Goal: Task Accomplishment & Management: Use online tool/utility

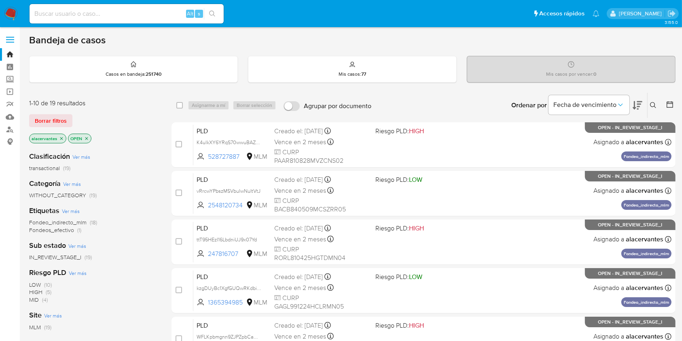
drag, startPoint x: 189, startPoint y: 212, endPoint x: 148, endPoint y: 223, distance: 42.1
click at [148, 223] on div "Fondeo_indirecto_mlm (18) Fondeos_efectivo (1)" at bounding box center [94, 226] width 130 height 15
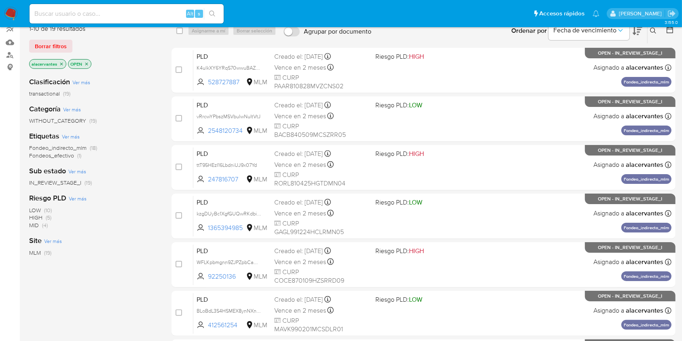
scroll to position [19, 0]
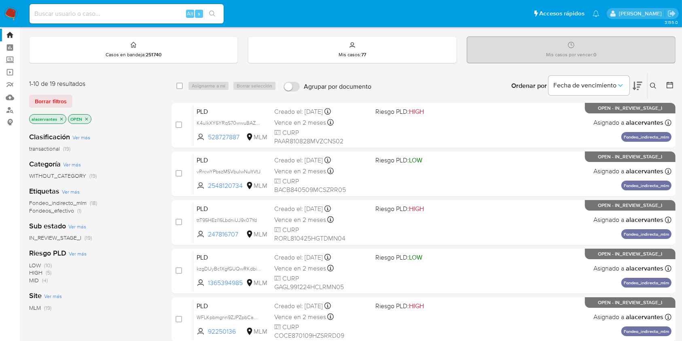
click at [70, 209] on span "Fondeos_efectivo" at bounding box center [51, 210] width 45 height 8
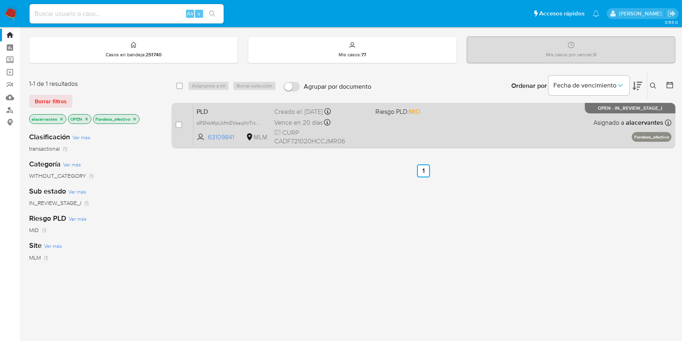
click at [433, 125] on div "PLD sR5NsMpUkfmEVsaqXnTvtyTw 63109841 MLM Riesgo PLD: MID Creado el: 12/07/2025…" at bounding box center [432, 125] width 478 height 41
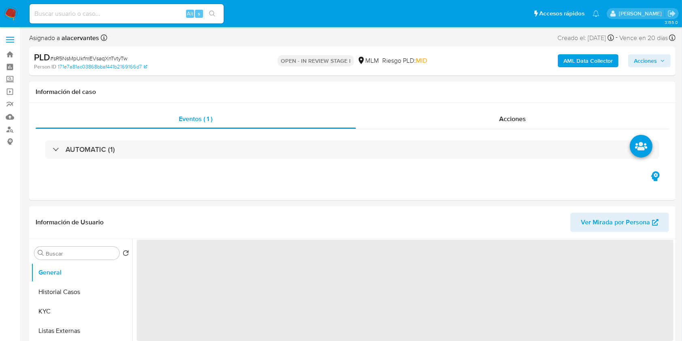
click at [633, 62] on button "Acciones" at bounding box center [649, 60] width 42 height 13
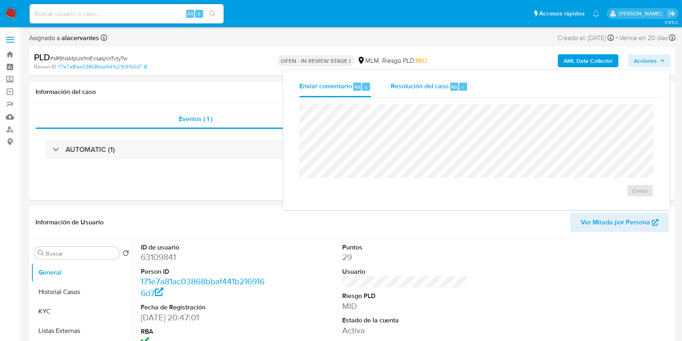
click at [442, 89] on span "Resolución del caso" at bounding box center [420, 86] width 58 height 9
select select "10"
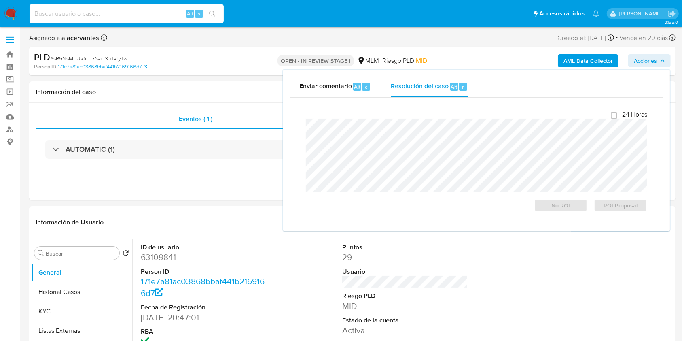
click at [134, 8] on input at bounding box center [127, 13] width 194 height 11
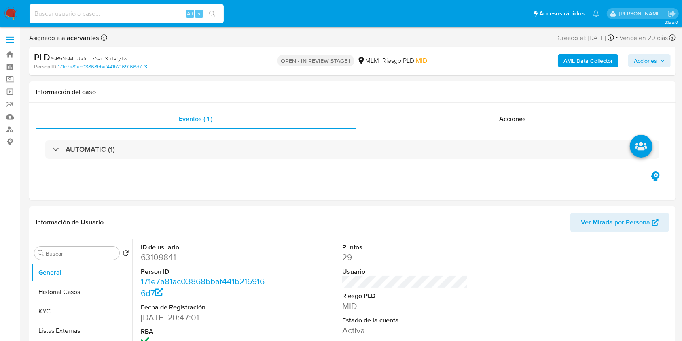
paste input "2450529742"
type input "2450529742"
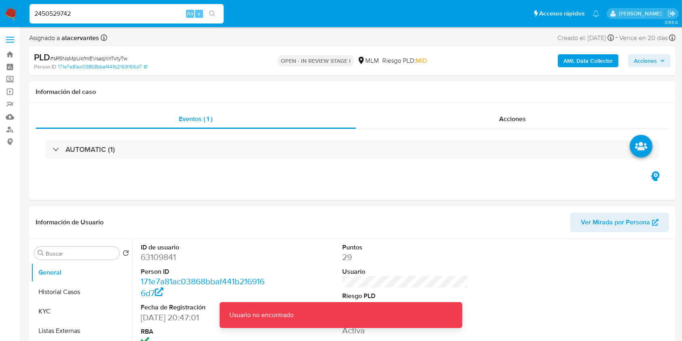
click at [129, 15] on input "2450529742" at bounding box center [127, 13] width 194 height 11
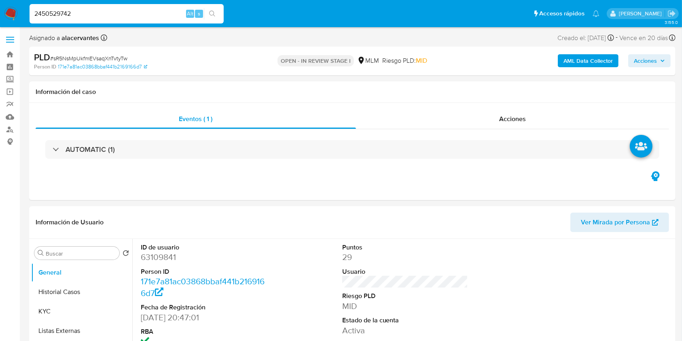
click at [8, 19] on img at bounding box center [11, 14] width 14 height 14
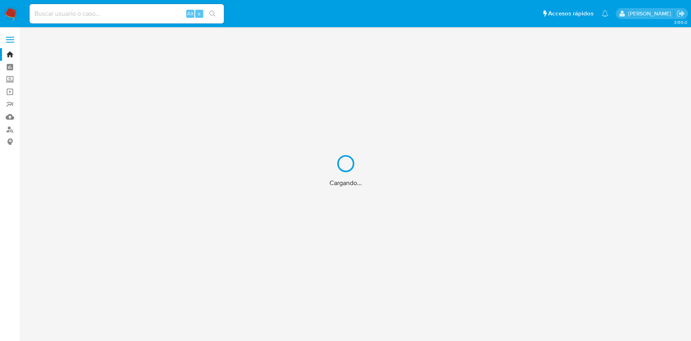
click at [67, 13] on div "Cargando..." at bounding box center [345, 170] width 691 height 341
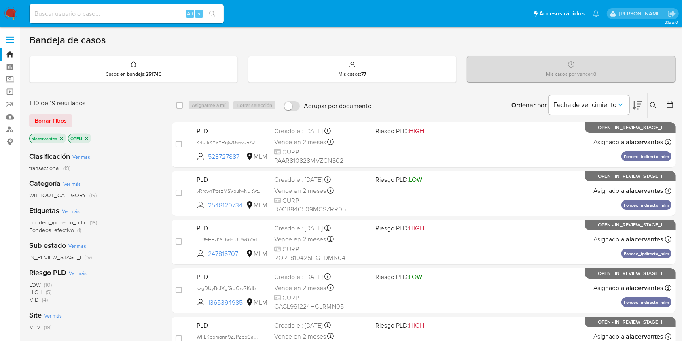
click at [85, 15] on input at bounding box center [127, 13] width 194 height 11
paste input "2450529742"
click at [142, 18] on input "2450529742" at bounding box center [127, 13] width 194 height 11
type input "2"
paste input "2450529742"
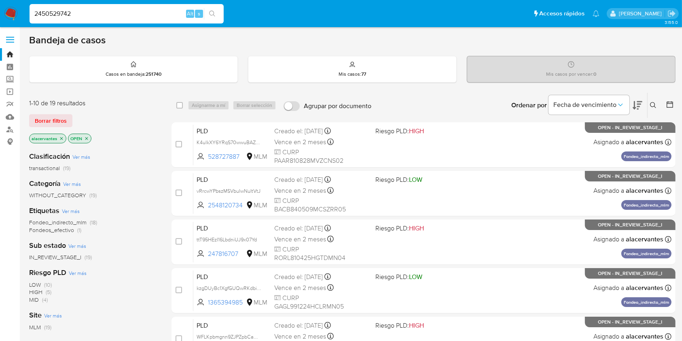
type input "2450529742"
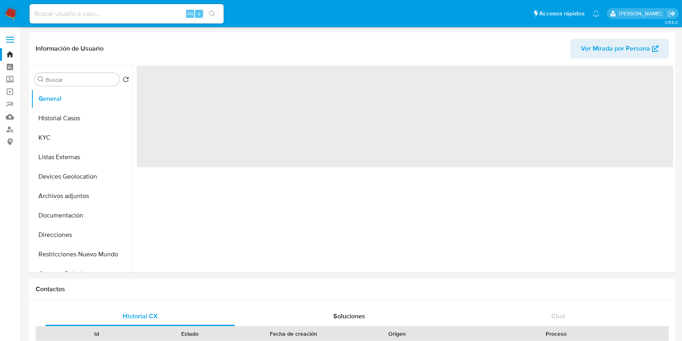
select select "10"
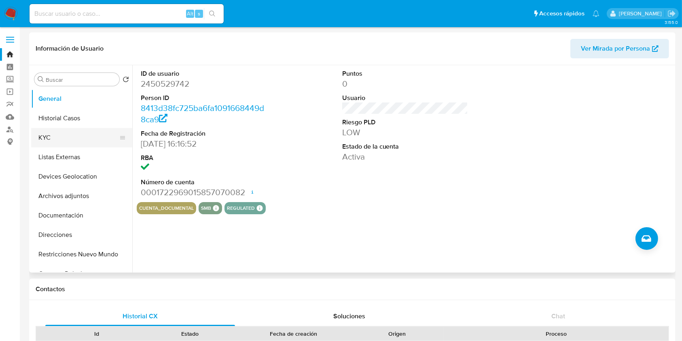
click at [51, 138] on button "KYC" at bounding box center [78, 137] width 95 height 19
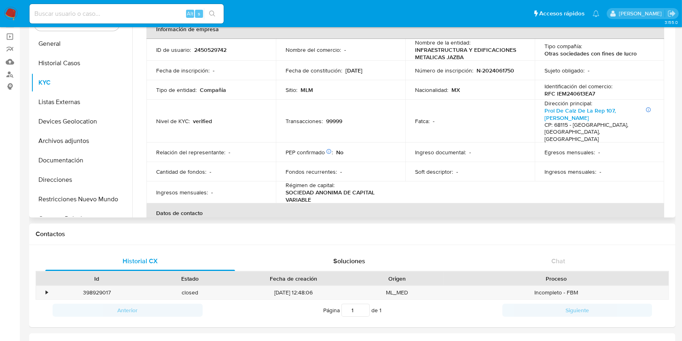
scroll to position [32, 0]
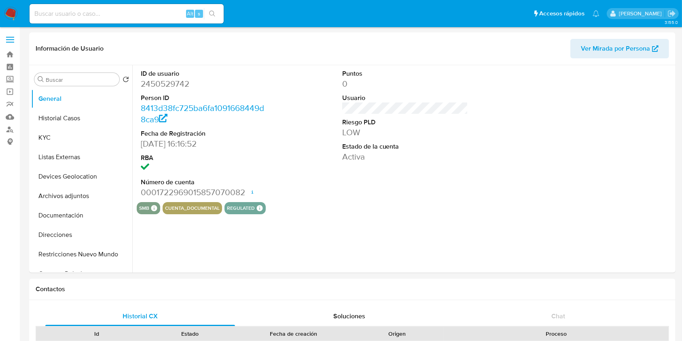
select select "10"
click at [49, 142] on button "KYC" at bounding box center [78, 137] width 95 height 19
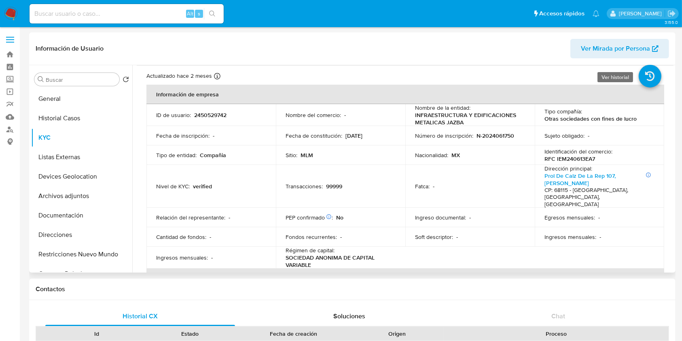
scroll to position [21, 0]
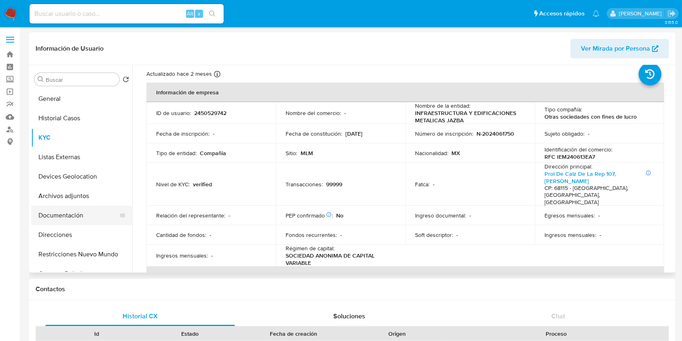
click at [50, 213] on button "Documentación" at bounding box center [78, 215] width 95 height 19
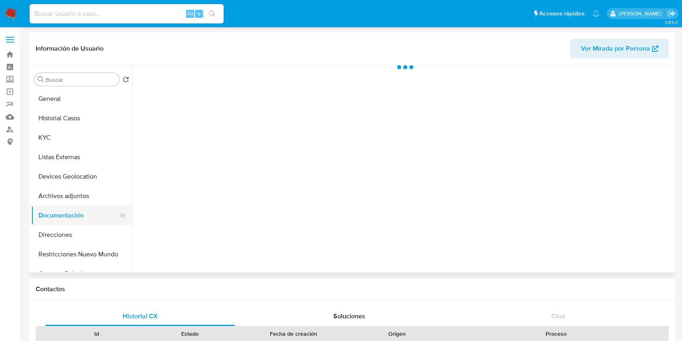
scroll to position [0, 0]
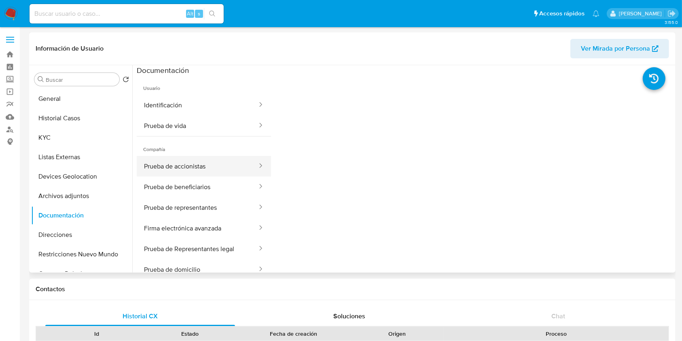
click at [201, 163] on button "Prueba de accionistas" at bounding box center [197, 166] width 121 height 21
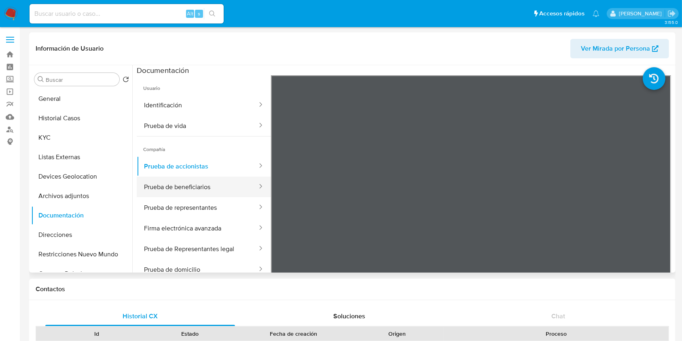
click at [201, 189] on button "Prueba de beneficiarios" at bounding box center [197, 186] width 121 height 21
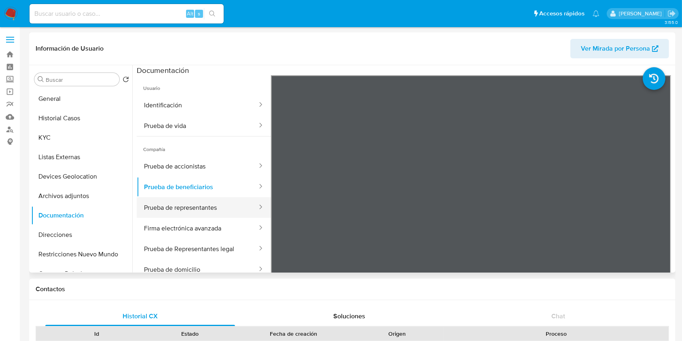
click at [208, 214] on button "Prueba de representantes" at bounding box center [197, 207] width 121 height 21
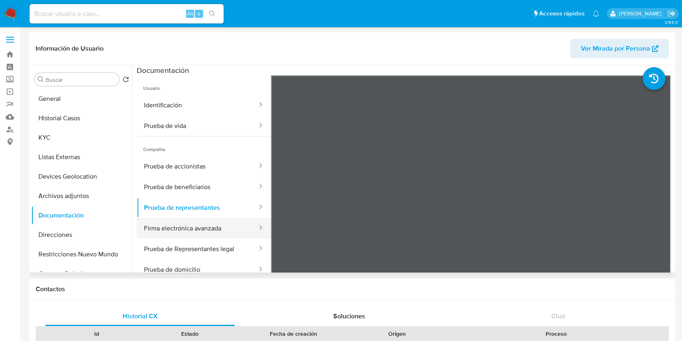
click at [219, 229] on button "Firma electrónica avanzada" at bounding box center [197, 228] width 121 height 21
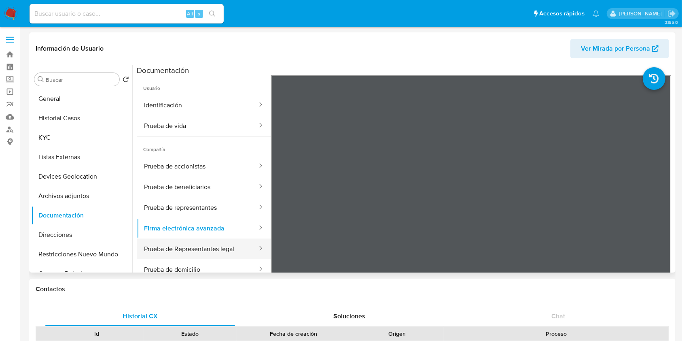
click at [218, 244] on button "Prueba de Representantes legal" at bounding box center [197, 248] width 121 height 21
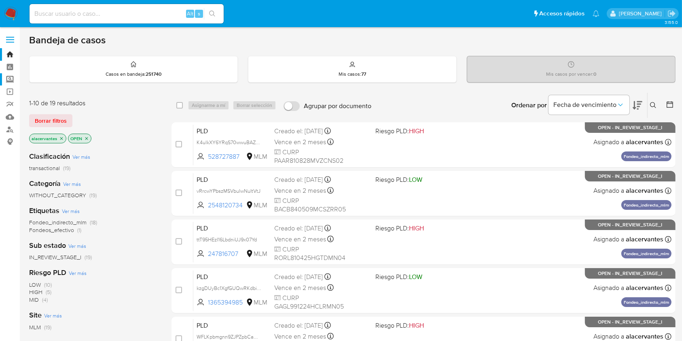
click at [13, 83] on label "Screening" at bounding box center [48, 79] width 96 height 13
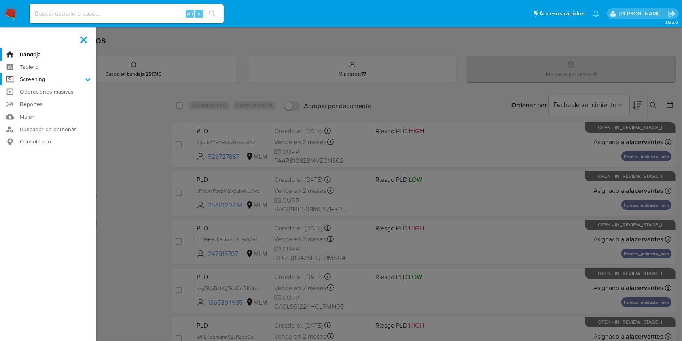
click at [0, 0] on input "Screening" at bounding box center [0, 0] width 0 height 0
click at [48, 112] on link "Herramientas" at bounding box center [48, 111] width 96 height 10
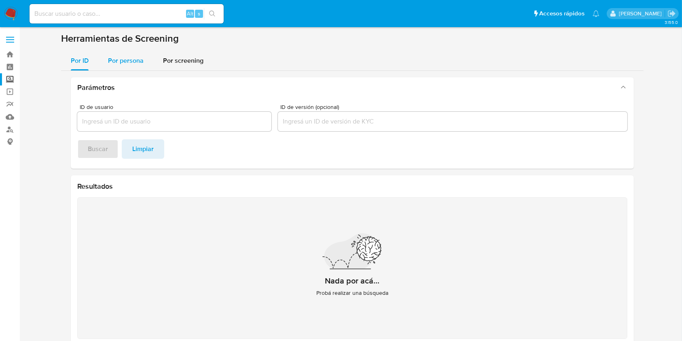
click at [122, 64] on span "Por persona" at bounding box center [126, 60] width 36 height 9
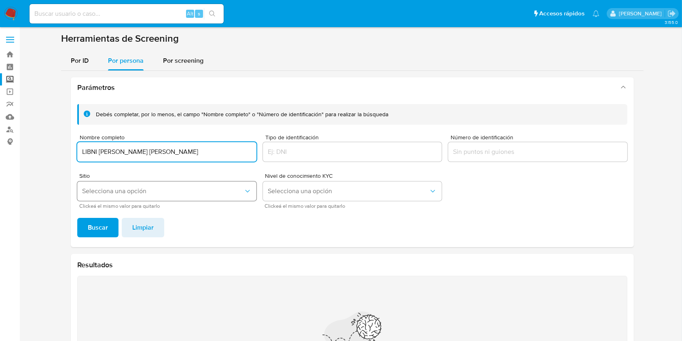
type input "LIBNI KENIA CAÑAS PEREZ"
click at [233, 192] on span "Selecciona una opción" at bounding box center [162, 191] width 161 height 8
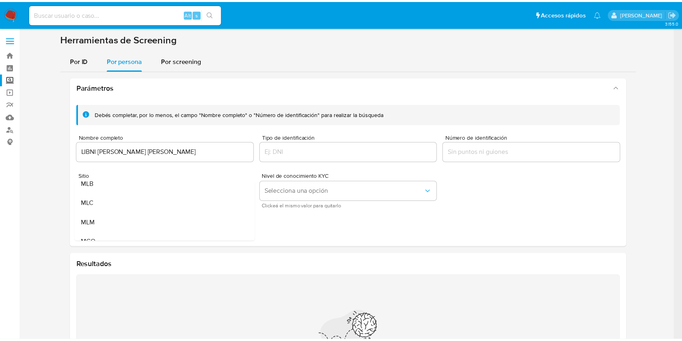
scroll to position [43, 0]
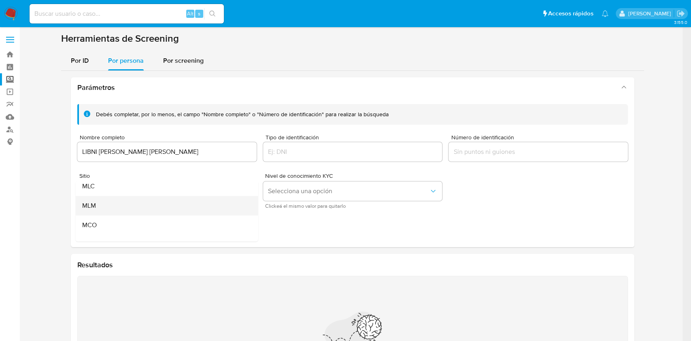
click at [154, 203] on div "MLM" at bounding box center [164, 205] width 165 height 19
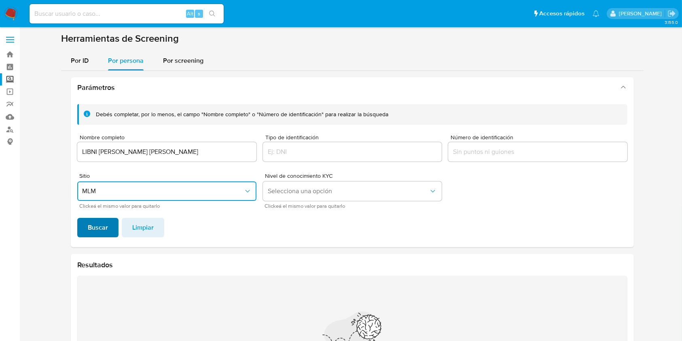
click at [114, 224] on button "Buscar" at bounding box center [97, 227] width 41 height 19
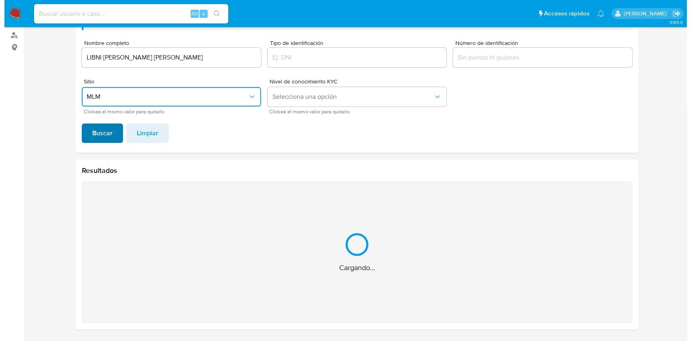
scroll to position [0, 0]
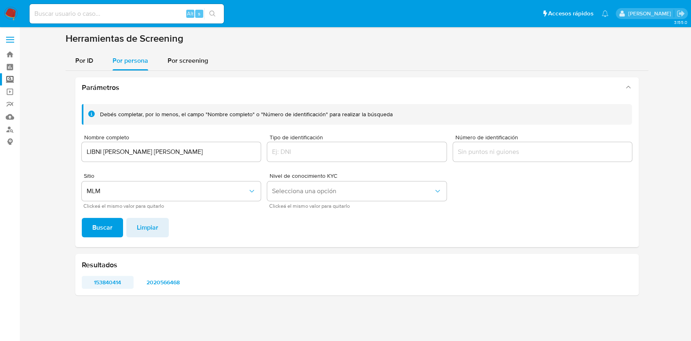
click at [118, 283] on span "153840414" at bounding box center [107, 281] width 41 height 11
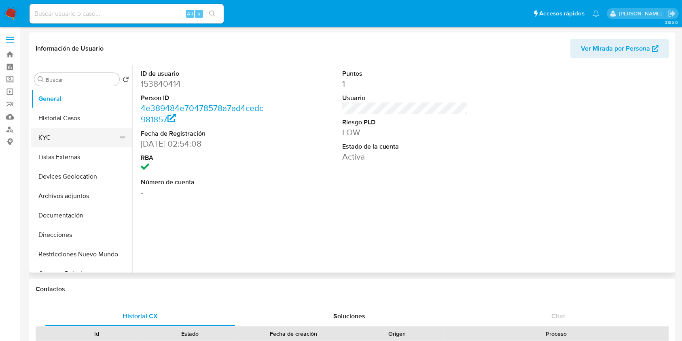
click at [47, 134] on button "KYC" at bounding box center [78, 137] width 95 height 19
select select "10"
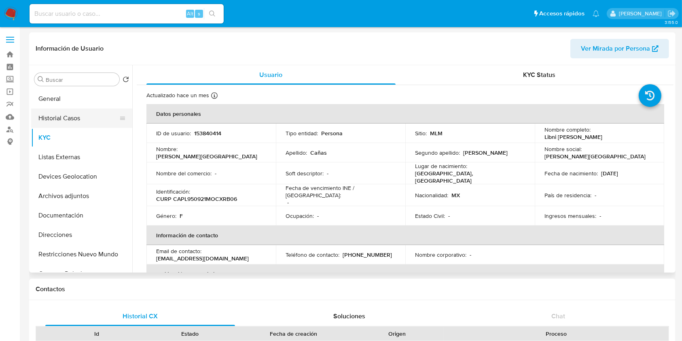
click at [65, 120] on button "Historial Casos" at bounding box center [78, 117] width 95 height 19
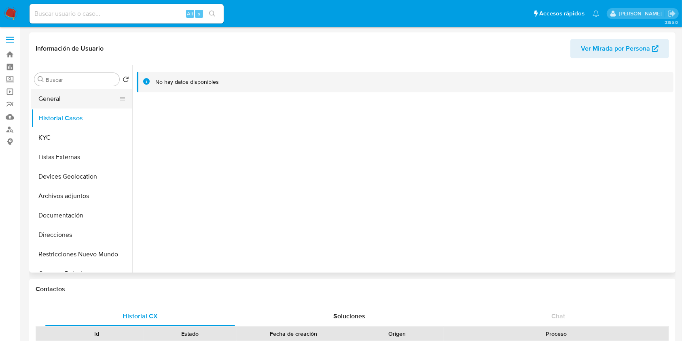
click at [66, 98] on button "General" at bounding box center [78, 98] width 95 height 19
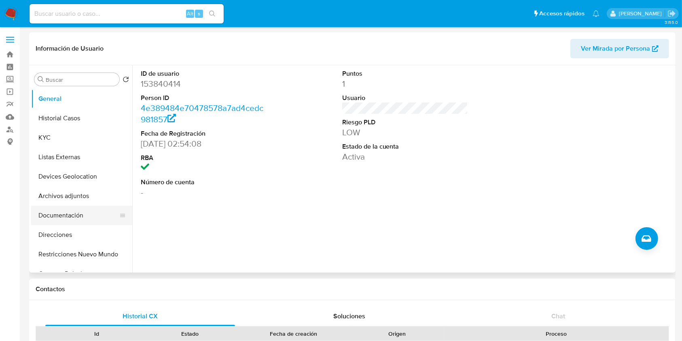
click at [71, 221] on button "Documentación" at bounding box center [78, 215] width 95 height 19
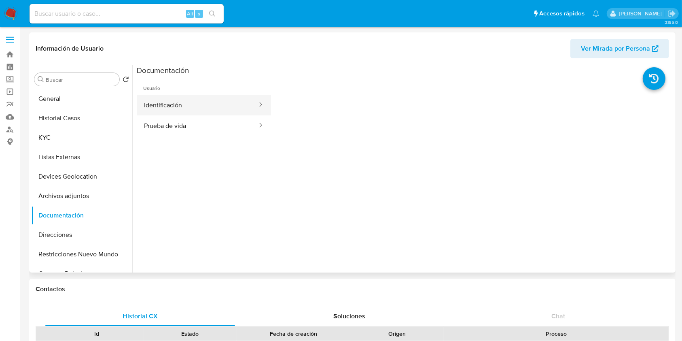
click at [180, 107] on button "Identificación" at bounding box center [197, 105] width 121 height 21
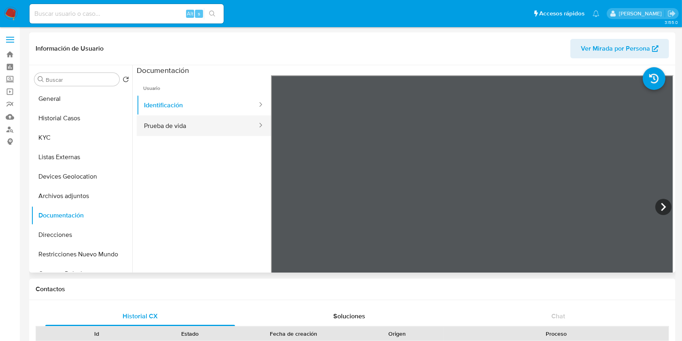
click at [172, 129] on button "Prueba de vida" at bounding box center [197, 125] width 121 height 21
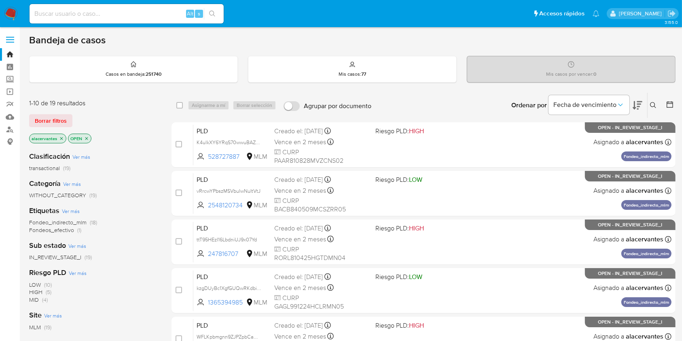
click at [151, 15] on input at bounding box center [127, 13] width 194 height 11
paste input "63109841"
type input "63109841"
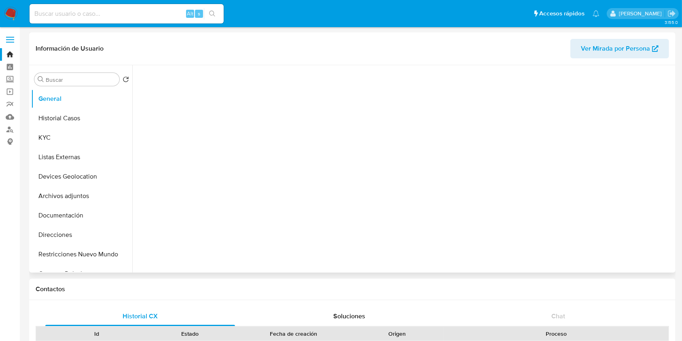
select select "10"
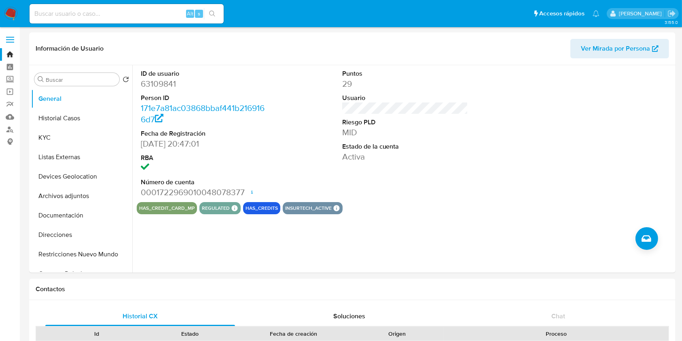
click at [8, 15] on img at bounding box center [11, 14] width 14 height 14
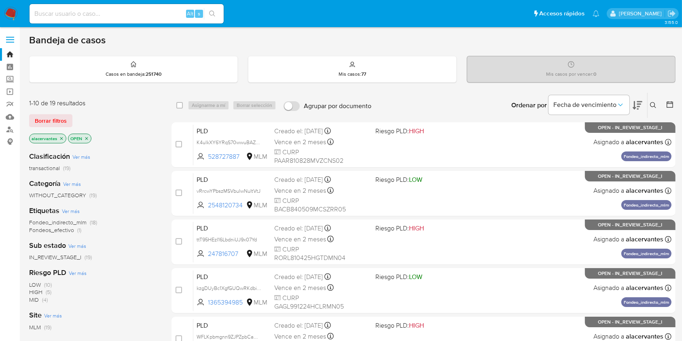
click at [655, 105] on icon at bounding box center [653, 105] width 6 height 6
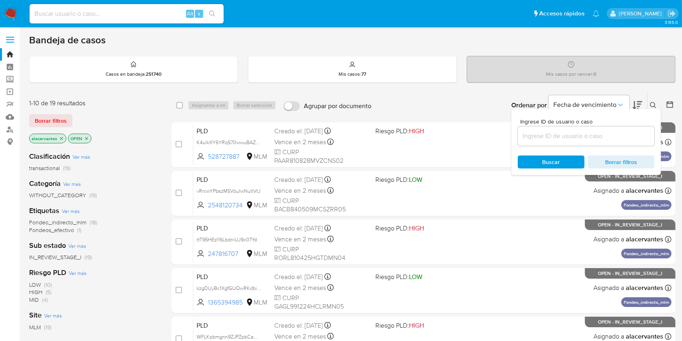
click at [564, 134] on input at bounding box center [586, 136] width 137 height 11
type input "63109841"
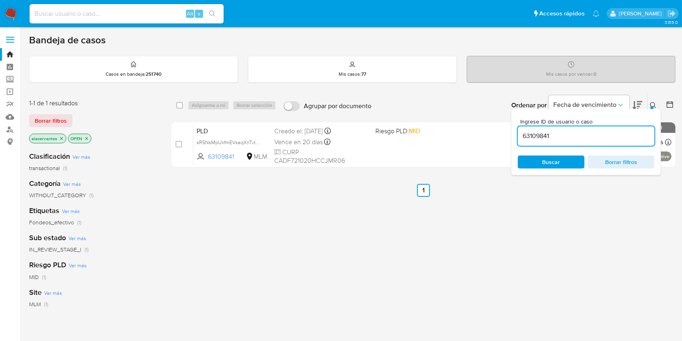
click at [553, 160] on span "Buscar" at bounding box center [552, 161] width 18 height 13
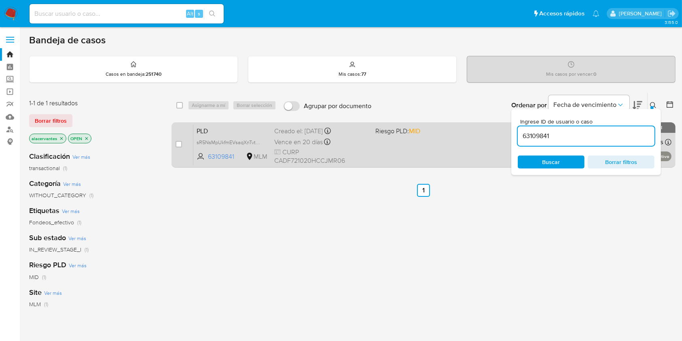
click at [452, 149] on div "PLD sR5NsMpUkfmEVsaqXnTvtyTw 63109841 MLM Riesgo PLD: MID Creado el: 12/07/2025…" at bounding box center [432, 144] width 478 height 41
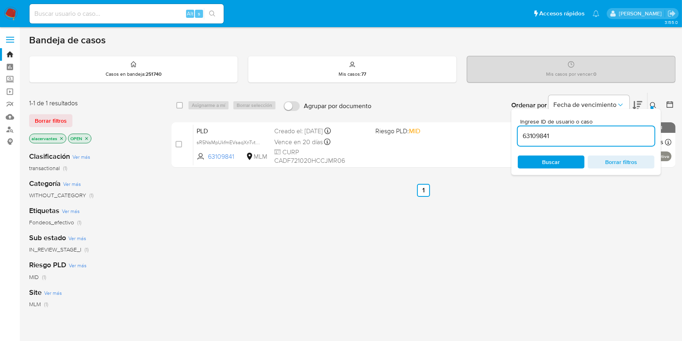
click at [15, 15] on img at bounding box center [11, 14] width 14 height 14
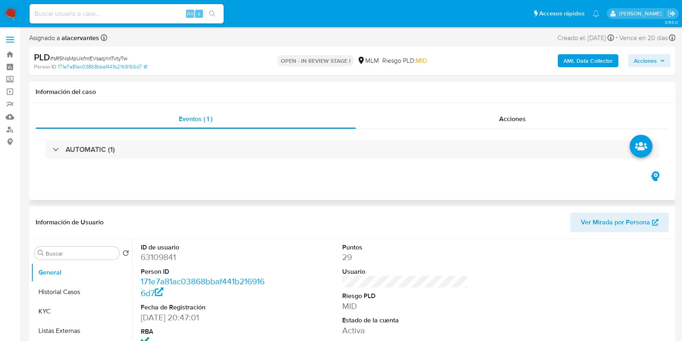
select select "10"
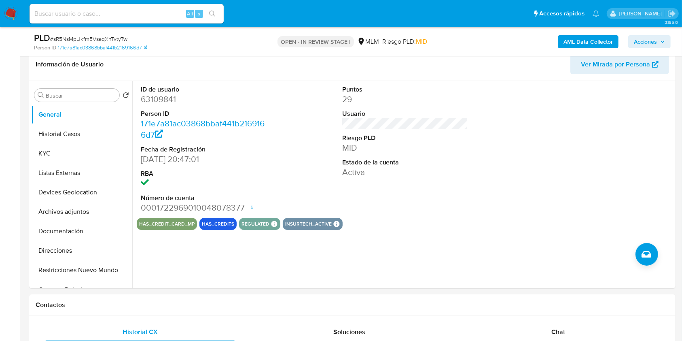
scroll to position [131, 0]
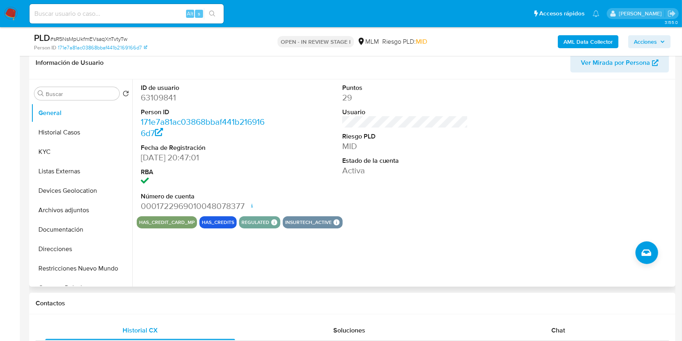
click at [224, 183] on dd at bounding box center [204, 181] width 126 height 11
click at [79, 153] on button "KYC" at bounding box center [78, 151] width 95 height 19
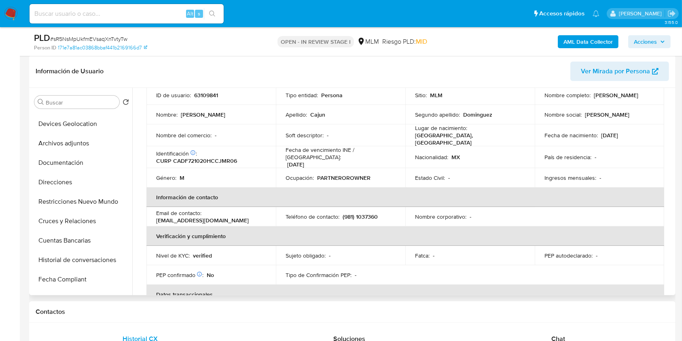
scroll to position [65, 0]
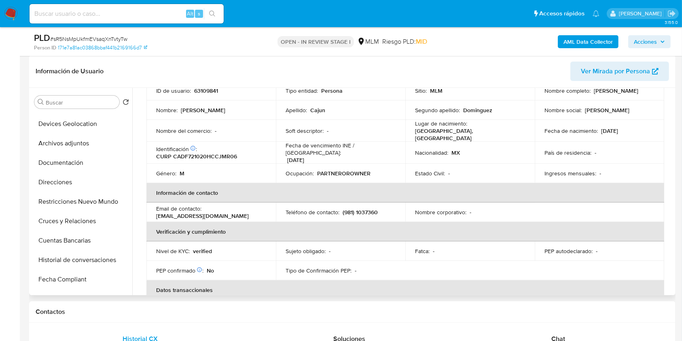
click at [129, 167] on ul "General Historial Casos KYC Listas Externas Devices Geolocation Archivos adjunt…" at bounding box center [81, 203] width 101 height 183
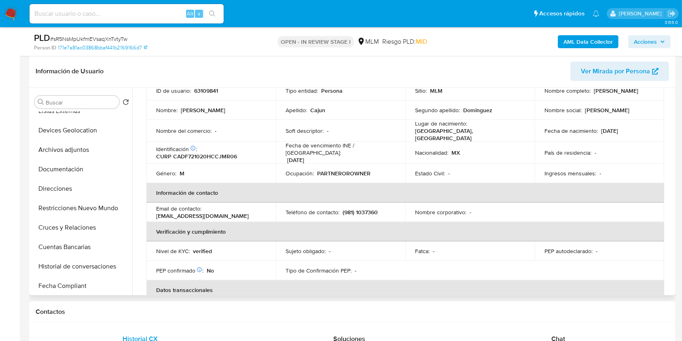
scroll to position [67, 0]
click at [76, 142] on button "Archivos adjuntos" at bounding box center [78, 151] width 95 height 19
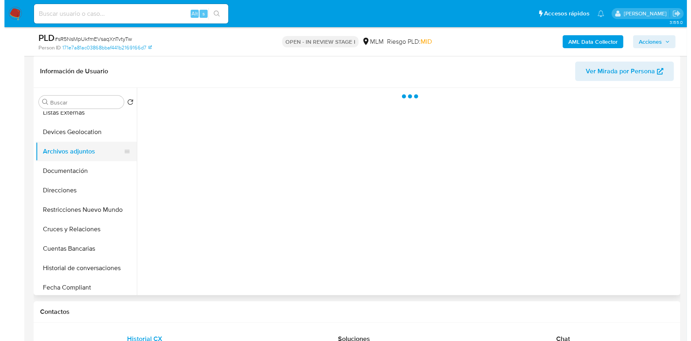
scroll to position [0, 0]
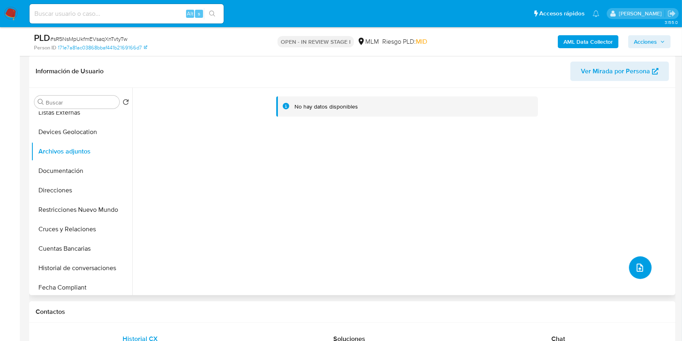
click at [637, 273] on button "upload-file" at bounding box center [640, 267] width 23 height 23
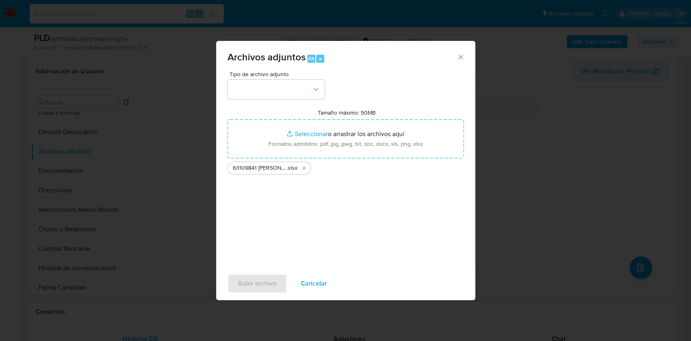
click at [234, 206] on div "Tipo de archivo adjunto Tamaño máximo: 50MB Seleccionar archivos Seleccionar o …" at bounding box center [345, 166] width 236 height 191
click at [297, 89] on button "button" at bounding box center [275, 89] width 97 height 19
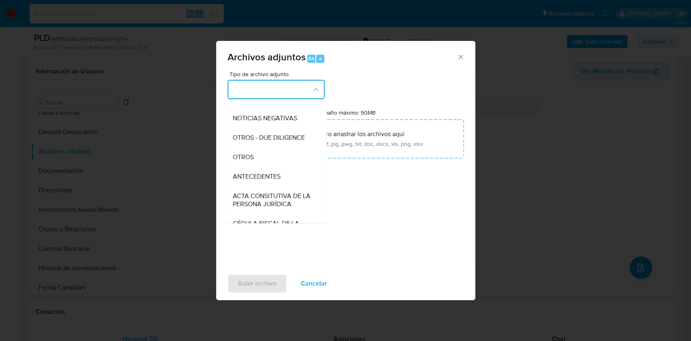
scroll to position [94, 0]
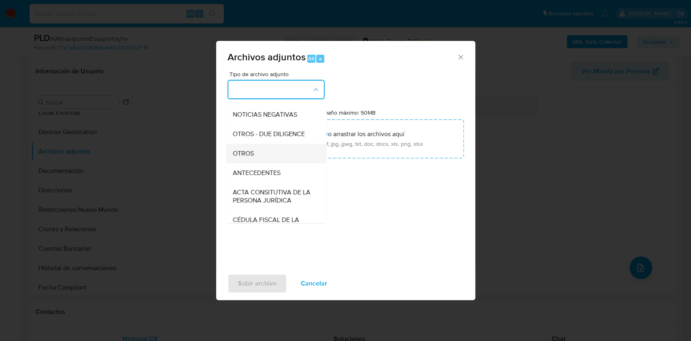
click at [265, 163] on div "OTROS" at bounding box center [273, 153] width 83 height 19
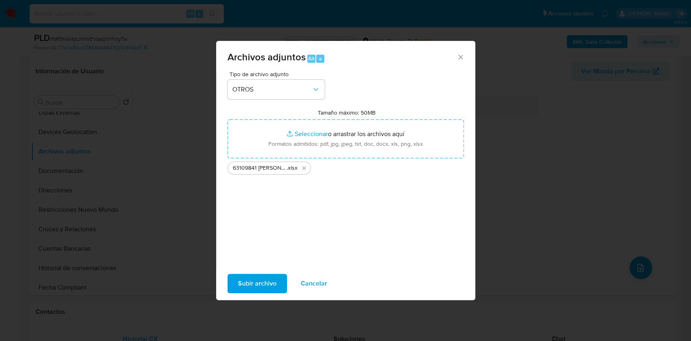
click at [250, 287] on span "Subir archivo" at bounding box center [257, 283] width 38 height 18
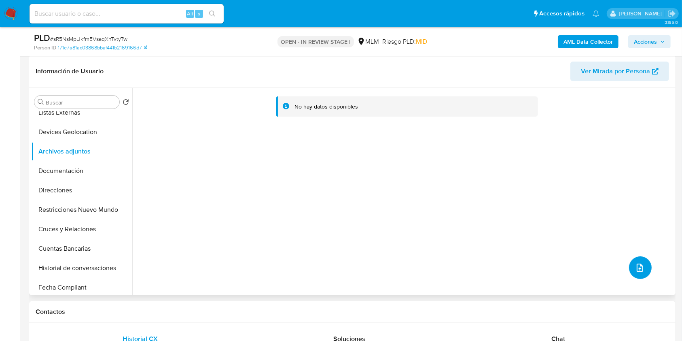
click at [635, 261] on button "upload-file" at bounding box center [640, 267] width 23 height 23
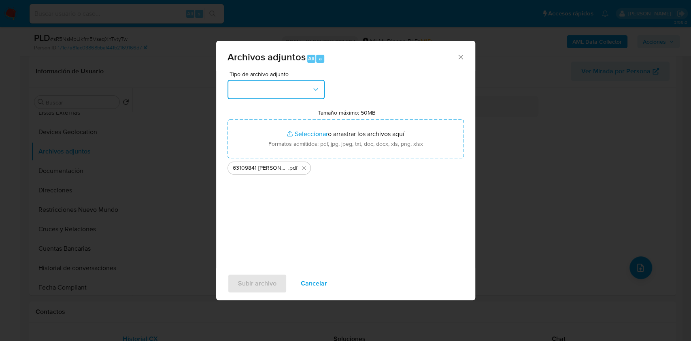
click at [293, 91] on button "button" at bounding box center [275, 89] width 97 height 19
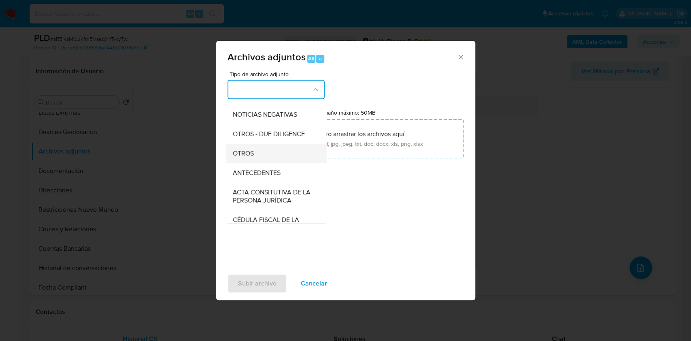
click at [246, 163] on div "OTROS" at bounding box center [273, 153] width 83 height 19
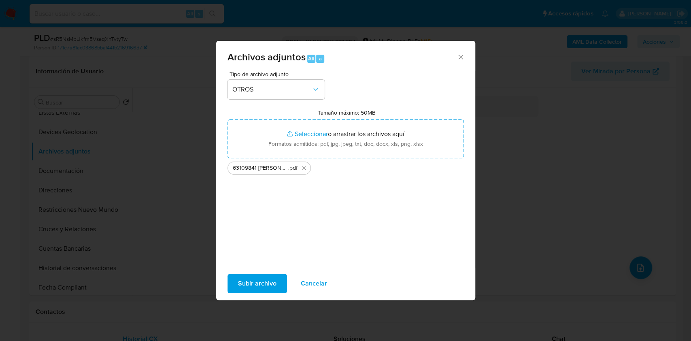
click at [254, 283] on span "Subir archivo" at bounding box center [257, 283] width 38 height 18
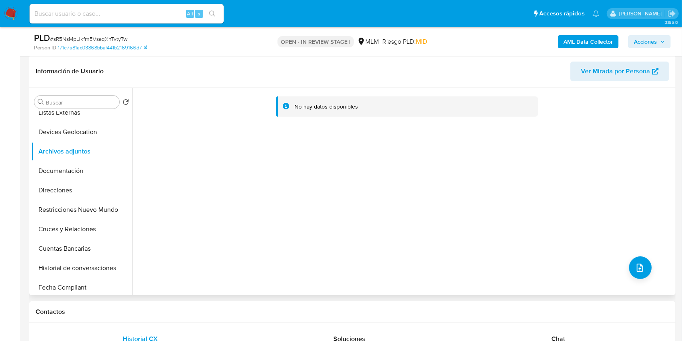
drag, startPoint x: 132, startPoint y: 162, endPoint x: 132, endPoint y: 151, distance: 11.3
click at [132, 151] on div "No hay datos disponibles" at bounding box center [402, 191] width 541 height 207
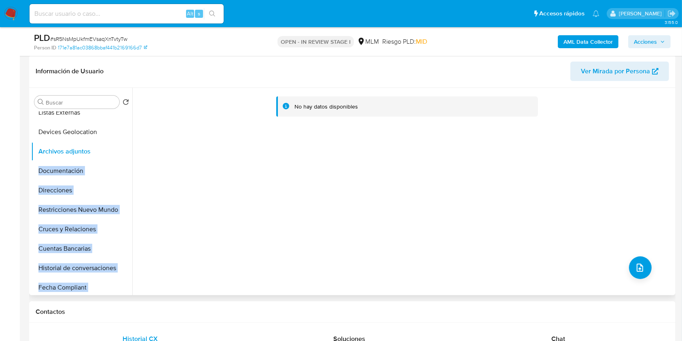
click at [130, 150] on div "Buscar Volver al orden por defecto General Historial Casos KYC Listas Externas …" at bounding box center [352, 191] width 643 height 207
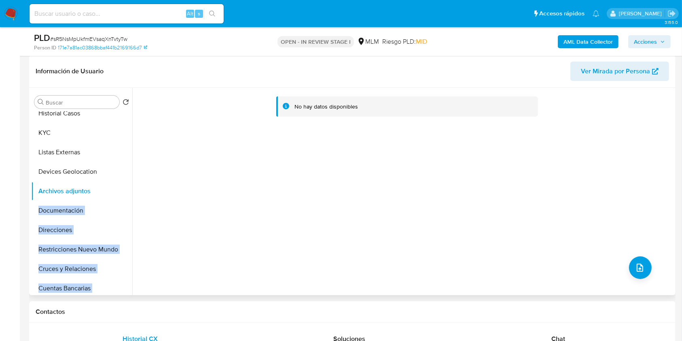
scroll to position [25, 0]
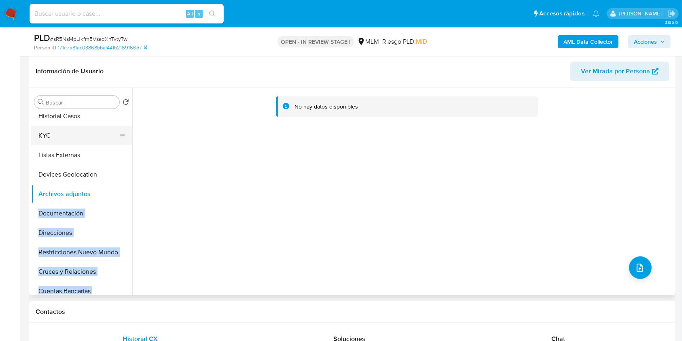
click at [73, 135] on button "KYC" at bounding box center [78, 135] width 95 height 19
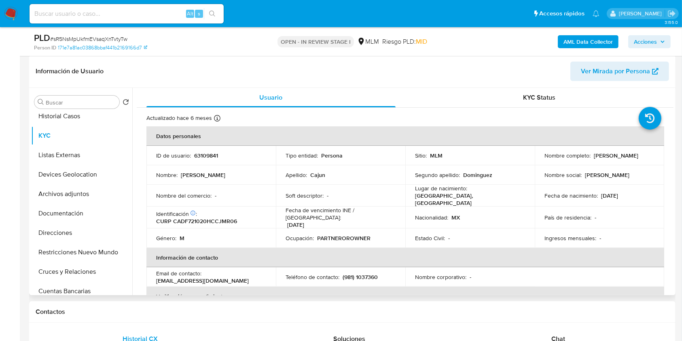
click at [291, 116] on div "Actualizado hace 6 meses Creado: 16/06/2020 04:20:46 Actualizado: 28/02/2025 17…" at bounding box center [394, 119] width 497 height 11
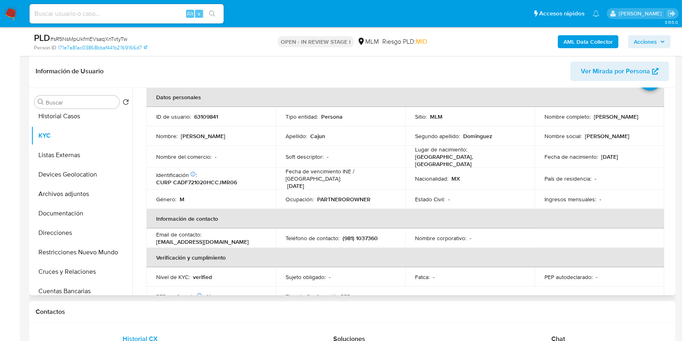
scroll to position [40, 0]
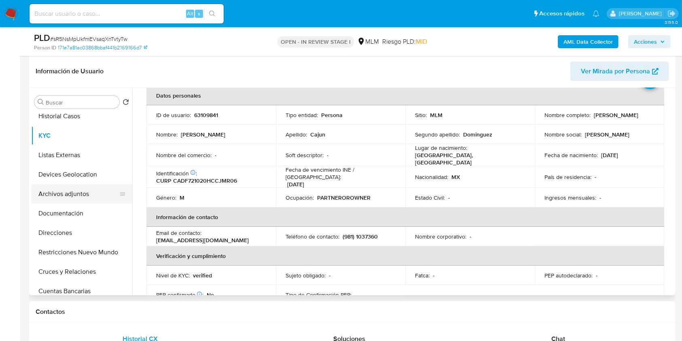
click at [80, 197] on button "Archivos adjuntos" at bounding box center [78, 193] width 95 height 19
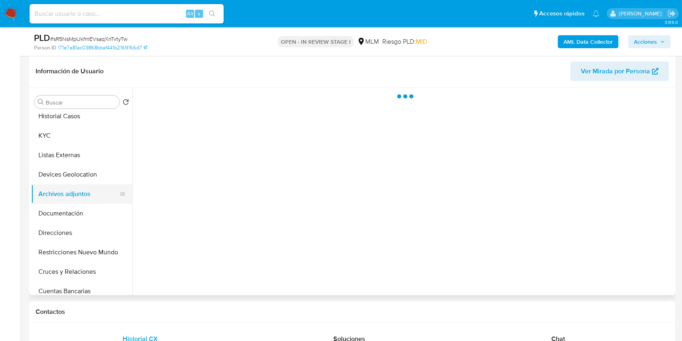
scroll to position [0, 0]
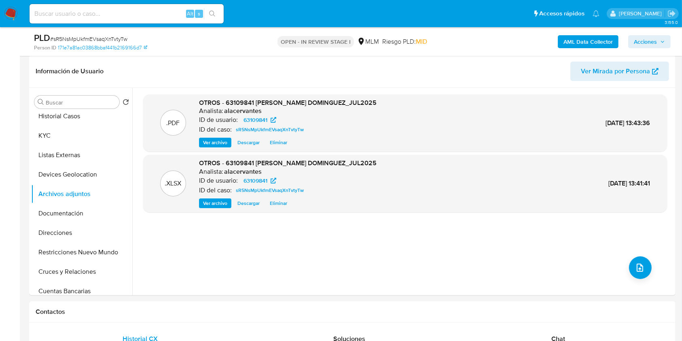
click at [643, 39] on span "Acciones" at bounding box center [645, 41] width 23 height 13
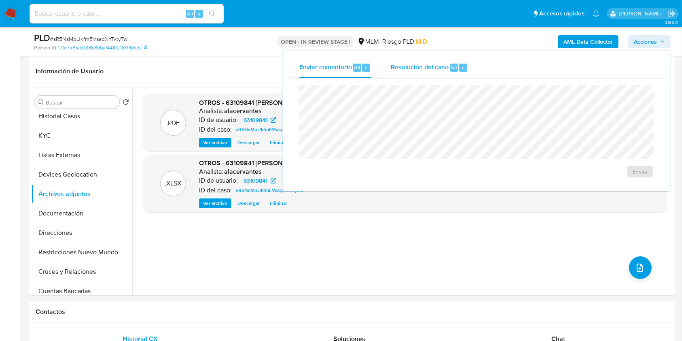
click at [451, 64] on span "Alt" at bounding box center [454, 68] width 6 height 8
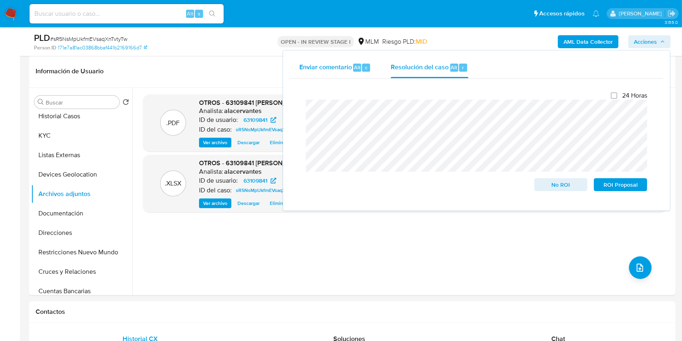
click at [306, 73] on div "Enviar comentario Alt c Resolución del caso Alt r Cierre de caso 24 Horas No RO…" at bounding box center [477, 130] width 374 height 147
click at [470, 173] on div "24 Horas No ROI ROI Proposal" at bounding box center [477, 141] width 342 height 100
click at [613, 92] on input "24 Horas" at bounding box center [614, 95] width 6 height 6
checkbox input "true"
click at [599, 153] on div "24 Horas No ROI ROI Proposal" at bounding box center [477, 141] width 342 height 100
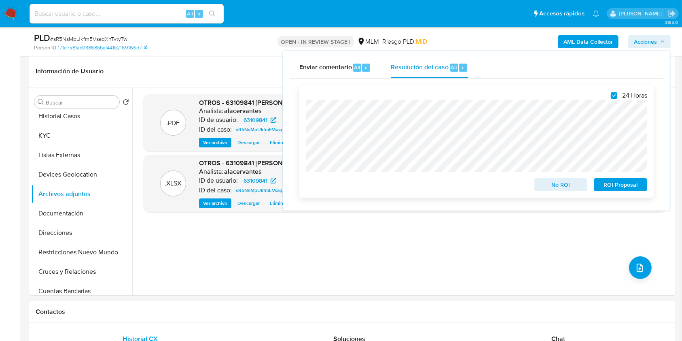
click at [625, 186] on span "ROI Proposal" at bounding box center [621, 184] width 42 height 11
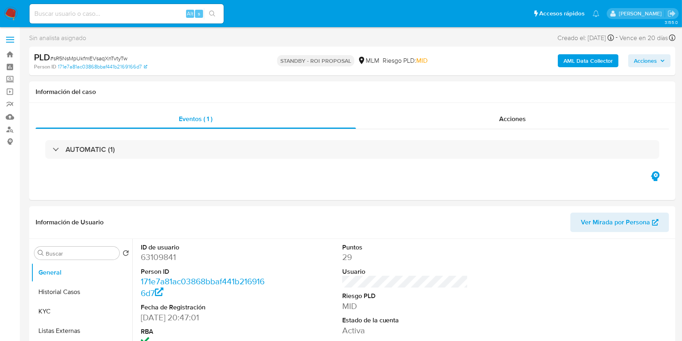
select select "10"
click at [645, 61] on span "Acciones" at bounding box center [645, 60] width 23 height 13
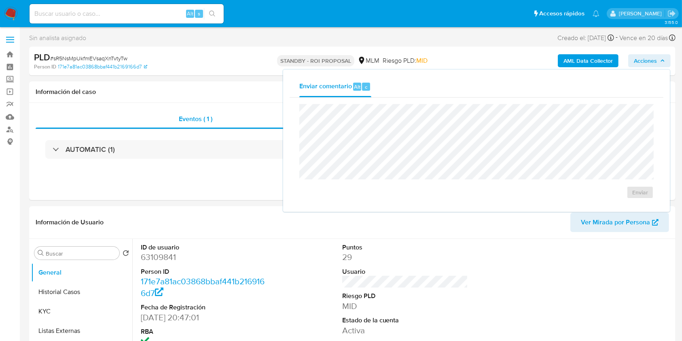
click at [628, 67] on div "Acciones Enviar comentario Alt c Enviar" at bounding box center [649, 60] width 42 height 13
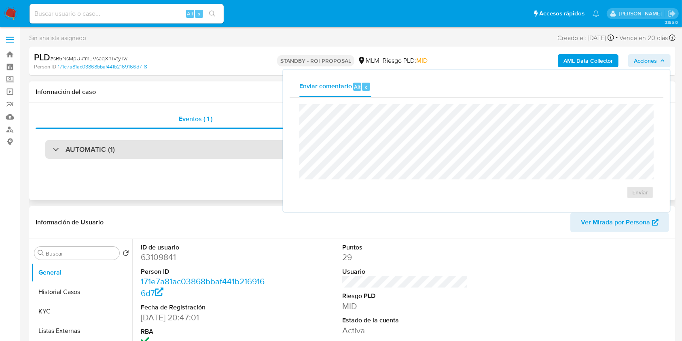
click at [227, 140] on div "AUTOMATIC (1)" at bounding box center [352, 149] width 614 height 19
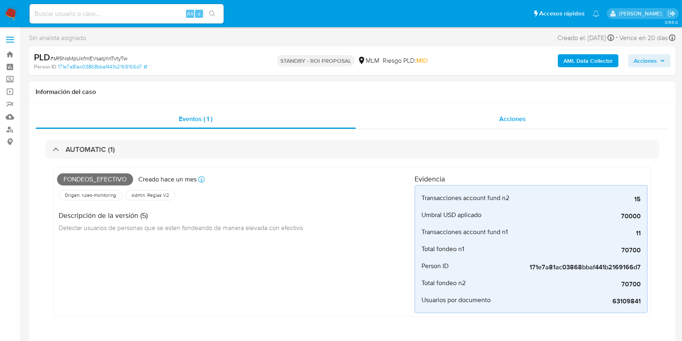
click at [451, 116] on div "Acciones" at bounding box center [513, 118] width 314 height 19
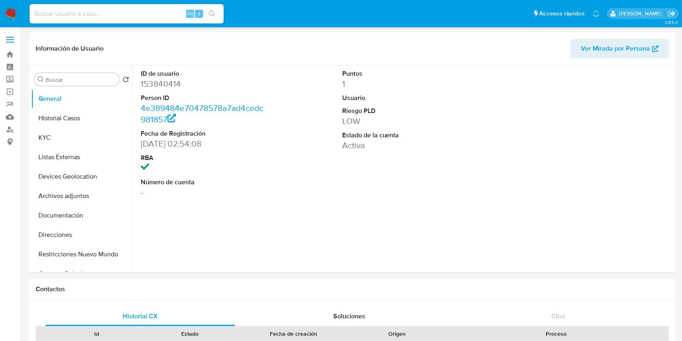
select select "10"
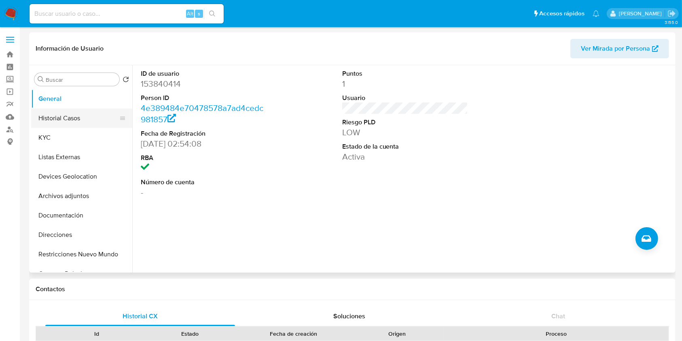
click at [63, 122] on button "Historial Casos" at bounding box center [78, 117] width 95 height 19
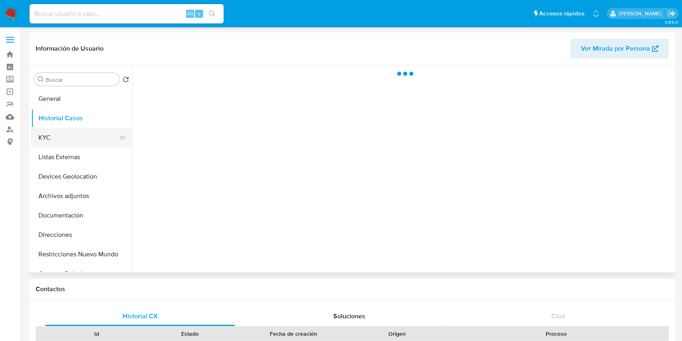
click at [63, 137] on button "KYC" at bounding box center [78, 137] width 95 height 19
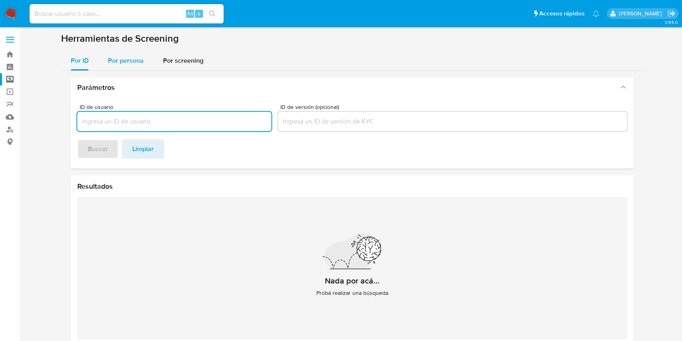
click at [132, 55] on div "Por persona" at bounding box center [126, 60] width 36 height 19
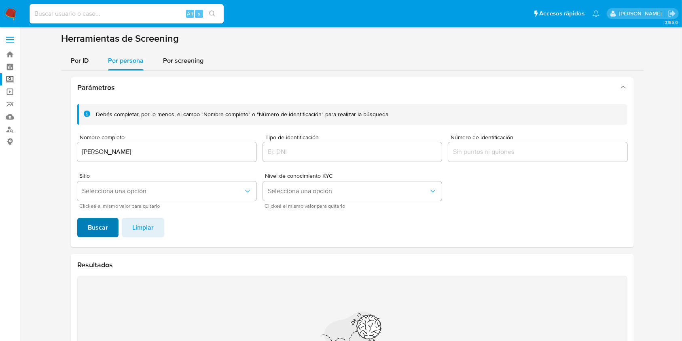
click at [104, 225] on span "Buscar" at bounding box center [98, 228] width 20 height 18
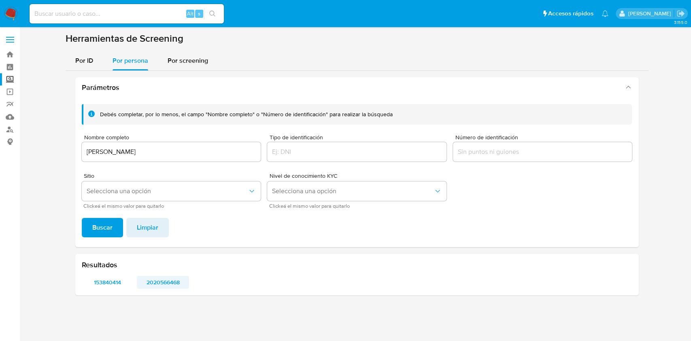
click at [170, 279] on span "2020566468" at bounding box center [162, 281] width 41 height 11
click at [151, 147] on input "LIBNI KENIA CAÑAS PEREZ" at bounding box center [171, 151] width 179 height 11
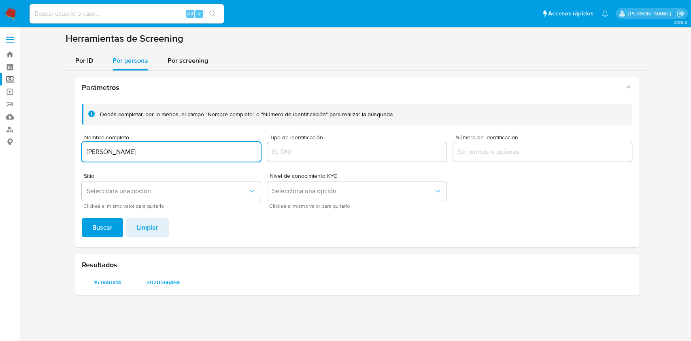
click at [151, 147] on input "LIBNI KENIA CAÑAS PEREZ" at bounding box center [171, 151] width 179 height 11
type input "JULIA ELIZABETH AVENDAÑO ZARATE"
click at [162, 182] on button "Selecciona una opción" at bounding box center [171, 190] width 179 height 19
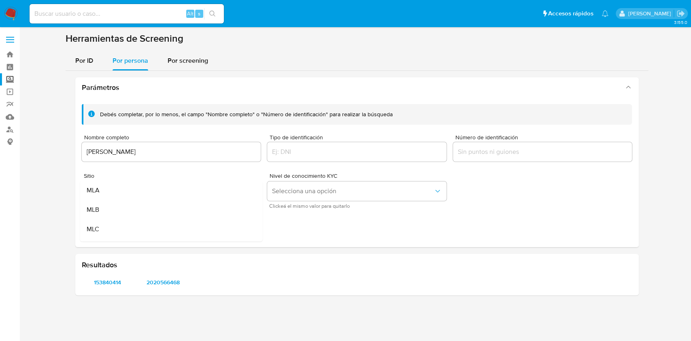
scroll to position [21, 0]
click at [199, 225] on div "MLM" at bounding box center [168, 226] width 165 height 19
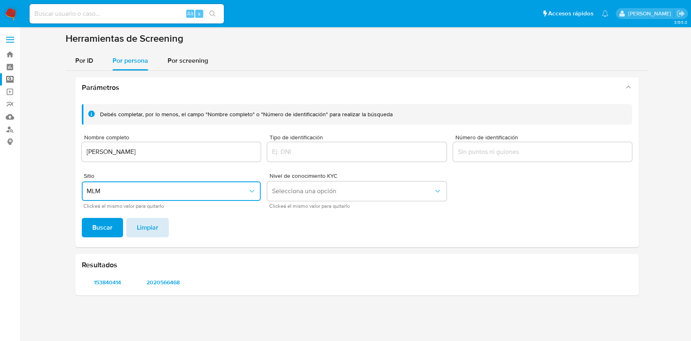
click at [126, 227] on button "Limpiar" at bounding box center [147, 227] width 42 height 19
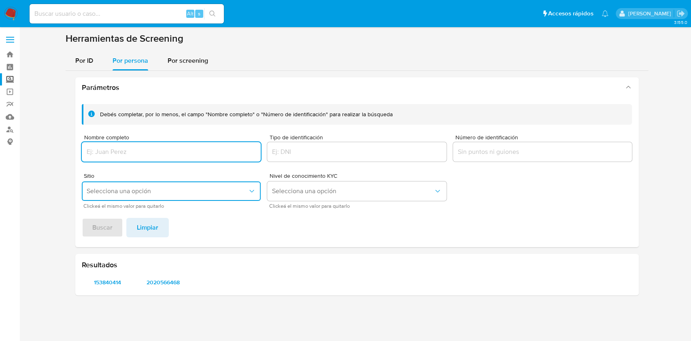
click at [155, 155] on input "Nombre completo" at bounding box center [171, 151] width 179 height 11
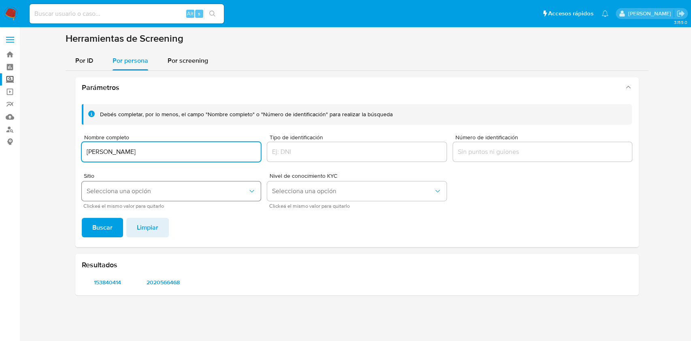
click at [199, 192] on span "Selecciona una opción" at bounding box center [167, 191] width 161 height 8
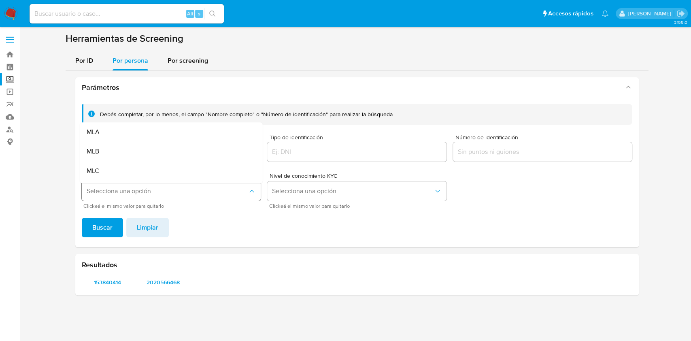
scroll to position [17, 0]
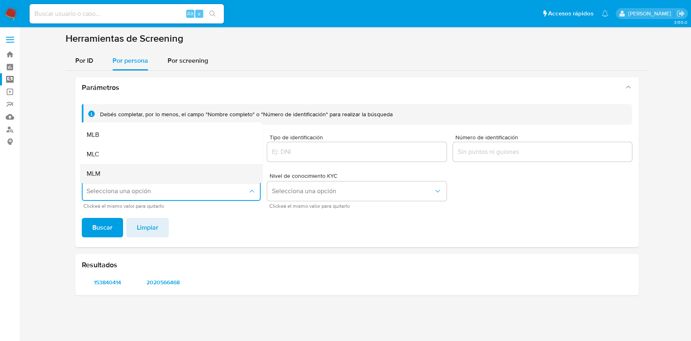
click at [204, 175] on div "MLM" at bounding box center [168, 173] width 165 height 19
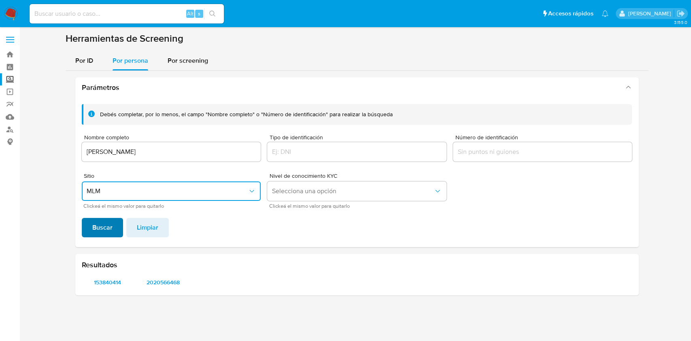
click at [104, 227] on span "Buscar" at bounding box center [102, 228] width 20 height 18
click at [117, 283] on span "637602268" at bounding box center [107, 281] width 41 height 11
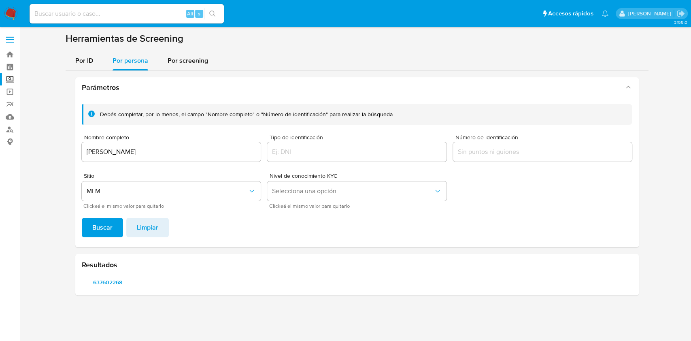
click at [191, 144] on div "JULIA ELIZABETH AVENDAÑO ZARATE" at bounding box center [171, 151] width 179 height 19
click at [200, 155] on input "JULIA ELIZABETH AVENDAÑO ZARATE" at bounding box center [171, 151] width 179 height 11
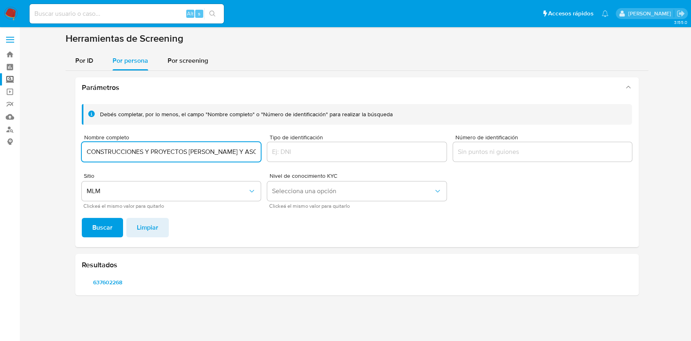
scroll to position [0, 5]
type input "CONSTRUCCIONES Y PROYECTOS RAYMAN Y ASOCIADOS"
click at [95, 238] on div "Debés completar, por lo menos, el campo "Nombre completo" o "Número de identifi…" at bounding box center [356, 172] width 563 height 149
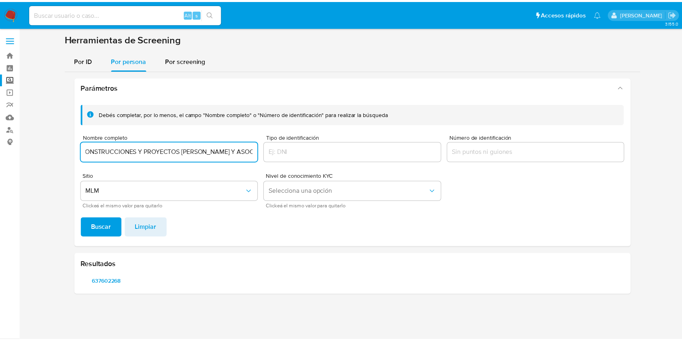
scroll to position [0, 0]
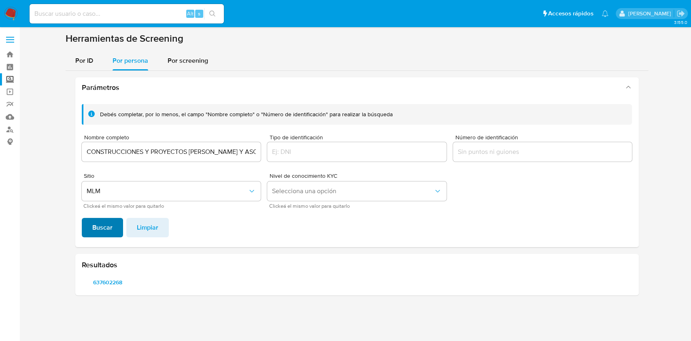
click at [95, 235] on span "Buscar" at bounding box center [102, 228] width 20 height 18
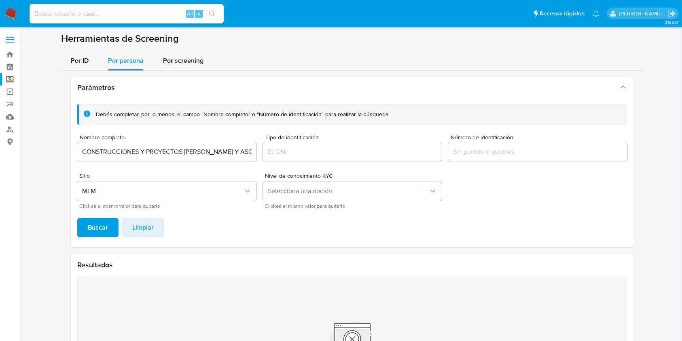
click at [220, 152] on input "CONSTRUCCIONES Y PROYECTOS RAYMAN Y ASOCIADOS" at bounding box center [166, 151] width 179 height 11
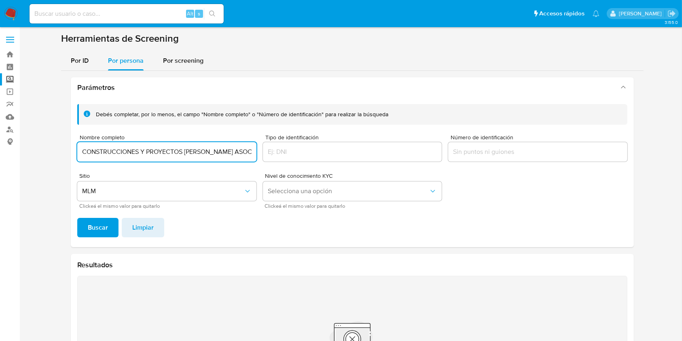
type input "CONSTRUCCIONES Y PROYECTOS RAYMAN ASOCIADOS"
click at [77, 218] on button "Buscar" at bounding box center [97, 227] width 41 height 19
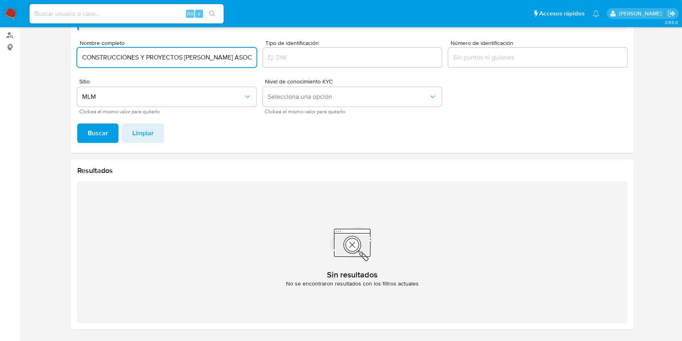
click at [233, 59] on input "CONSTRUCCIONES Y PROYECTOS RAYMAN ASOCIADOS" at bounding box center [166, 57] width 179 height 11
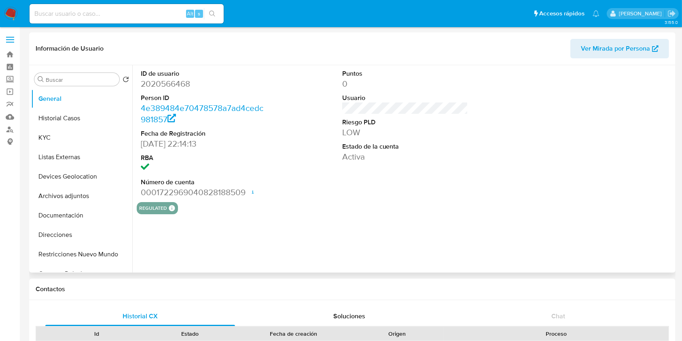
select select "10"
click at [62, 131] on button "KYC" at bounding box center [78, 137] width 95 height 19
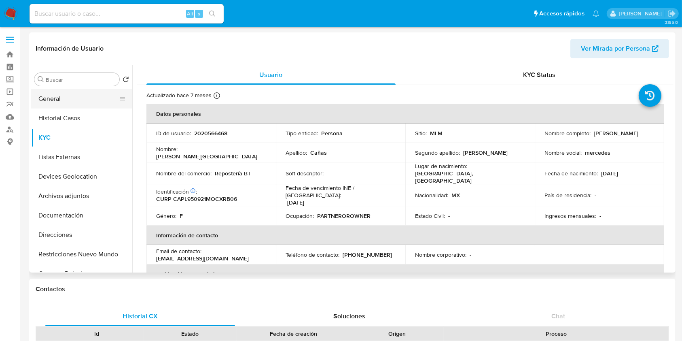
click at [67, 105] on button "General" at bounding box center [78, 98] width 95 height 19
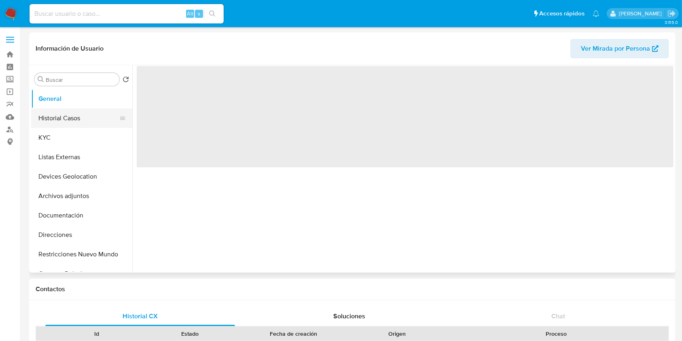
click at [63, 117] on button "Historial Casos" at bounding box center [78, 117] width 95 height 19
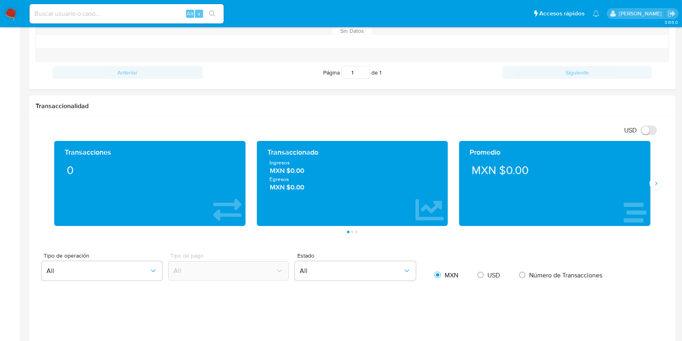
scroll to position [372, 0]
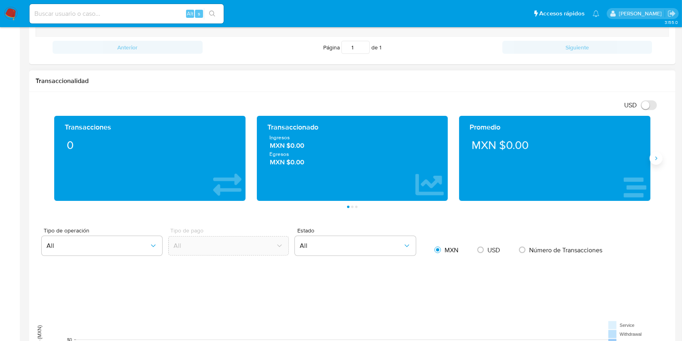
click at [657, 157] on icon "Siguiente" at bounding box center [657, 159] width 2 height 4
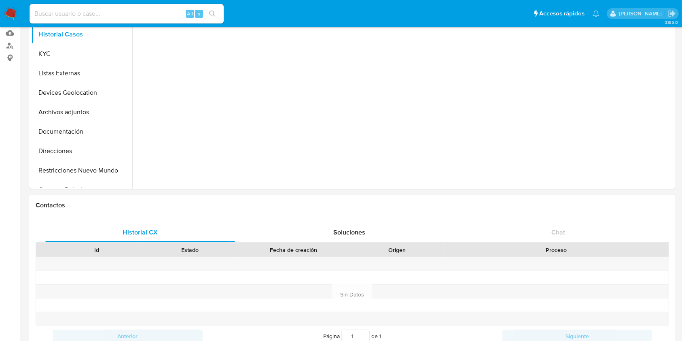
scroll to position [12, 0]
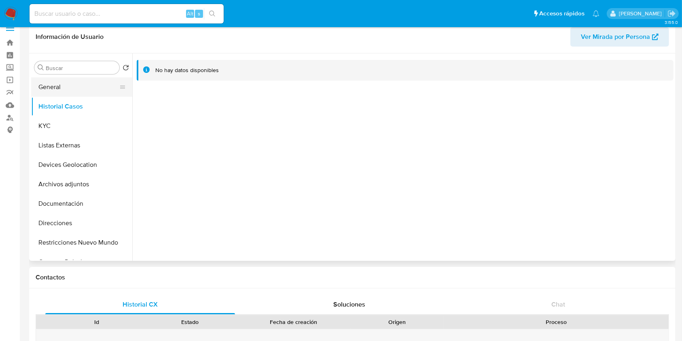
click at [73, 89] on button "General" at bounding box center [78, 86] width 95 height 19
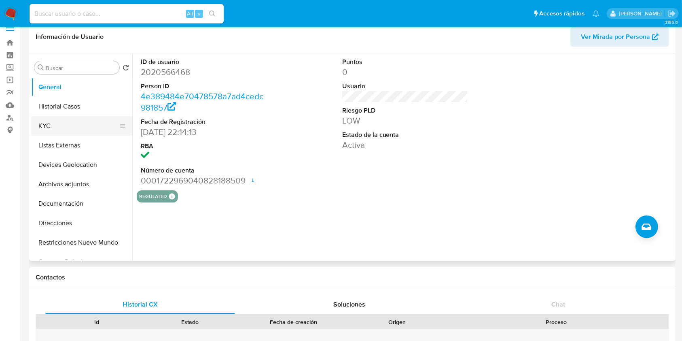
click at [70, 124] on button "KYC" at bounding box center [78, 125] width 95 height 19
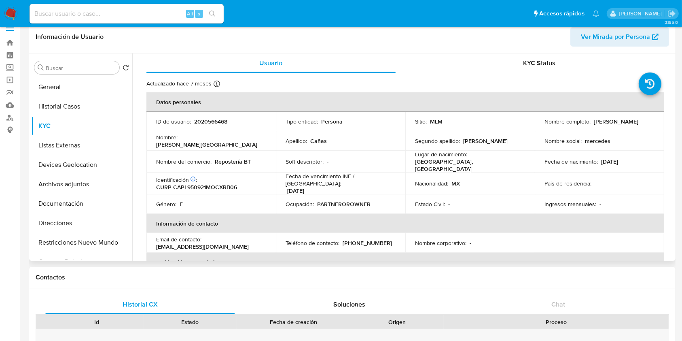
click at [218, 121] on p "2020566468" at bounding box center [210, 121] width 33 height 7
copy p "2020566468"
click at [575, 82] on div "Actualizado [DATE] Creado: [DATE] 21:17:00 Actualizado: [DATE] 22:50:56" at bounding box center [394, 85] width 497 height 11
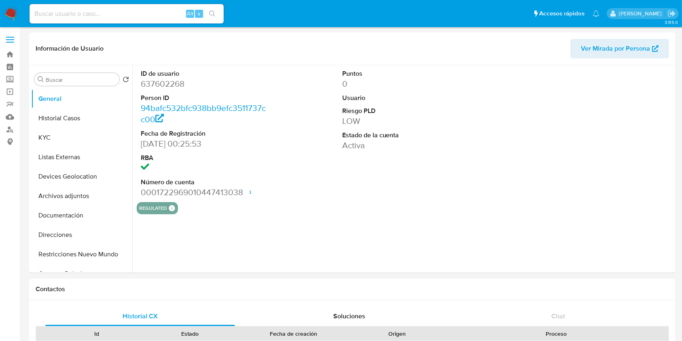
select select "10"
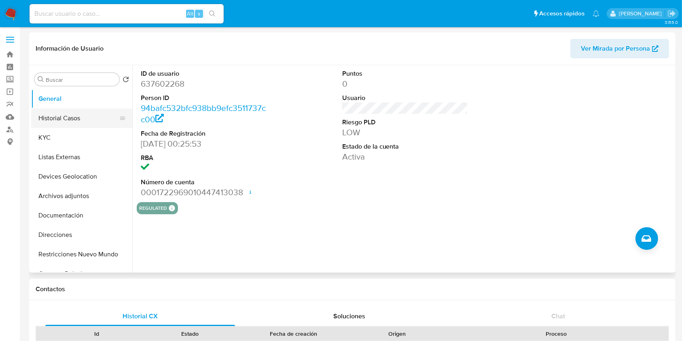
click at [79, 119] on button "Historial Casos" at bounding box center [78, 117] width 95 height 19
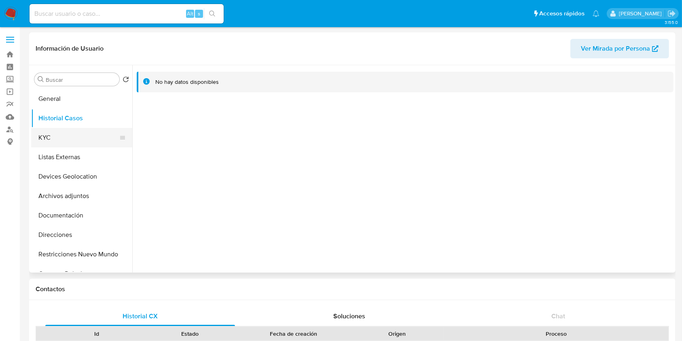
click at [61, 137] on button "KYC" at bounding box center [78, 137] width 95 height 19
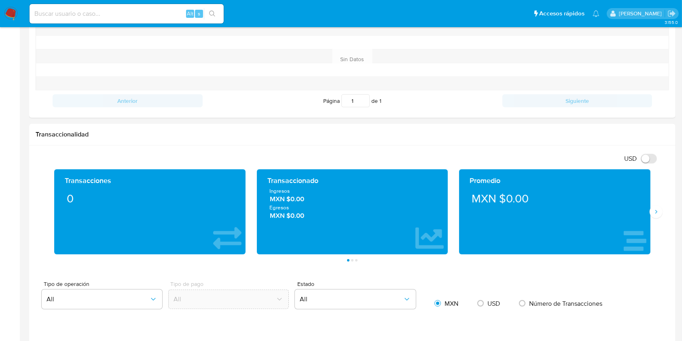
scroll to position [323, 0]
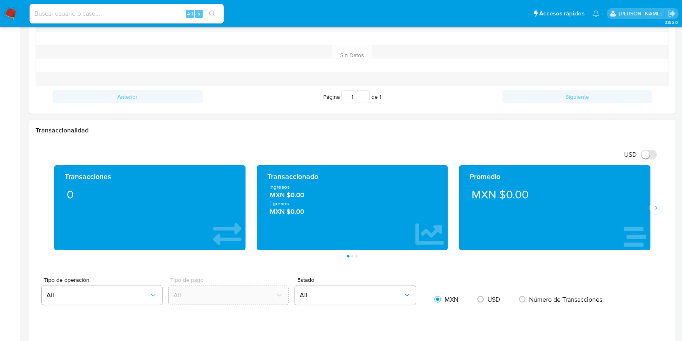
click at [656, 214] on div "Transacciones 0 Transaccionado Ingresos MXN $0.00 Egresos MXN $0.00 Promedio MX…" at bounding box center [353, 211] width 634 height 92
click at [654, 206] on icon "Siguiente" at bounding box center [656, 207] width 6 height 6
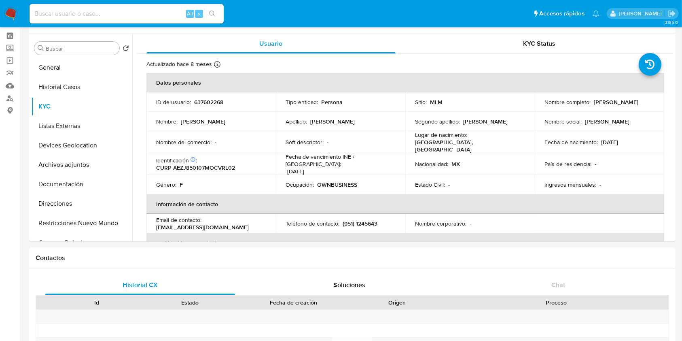
scroll to position [23, 0]
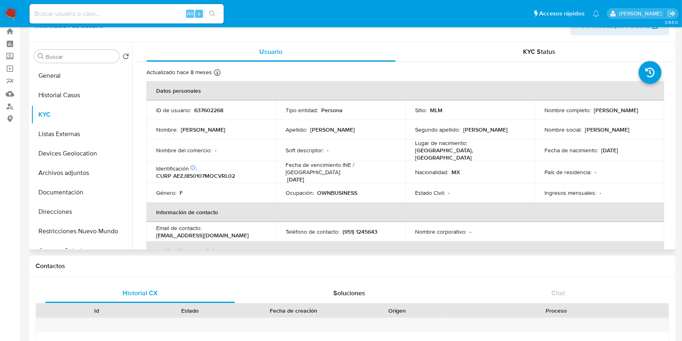
click at [214, 107] on p "637602268" at bounding box center [208, 109] width 29 height 7
copy p "637602268"
